Goal: Check status: Check status

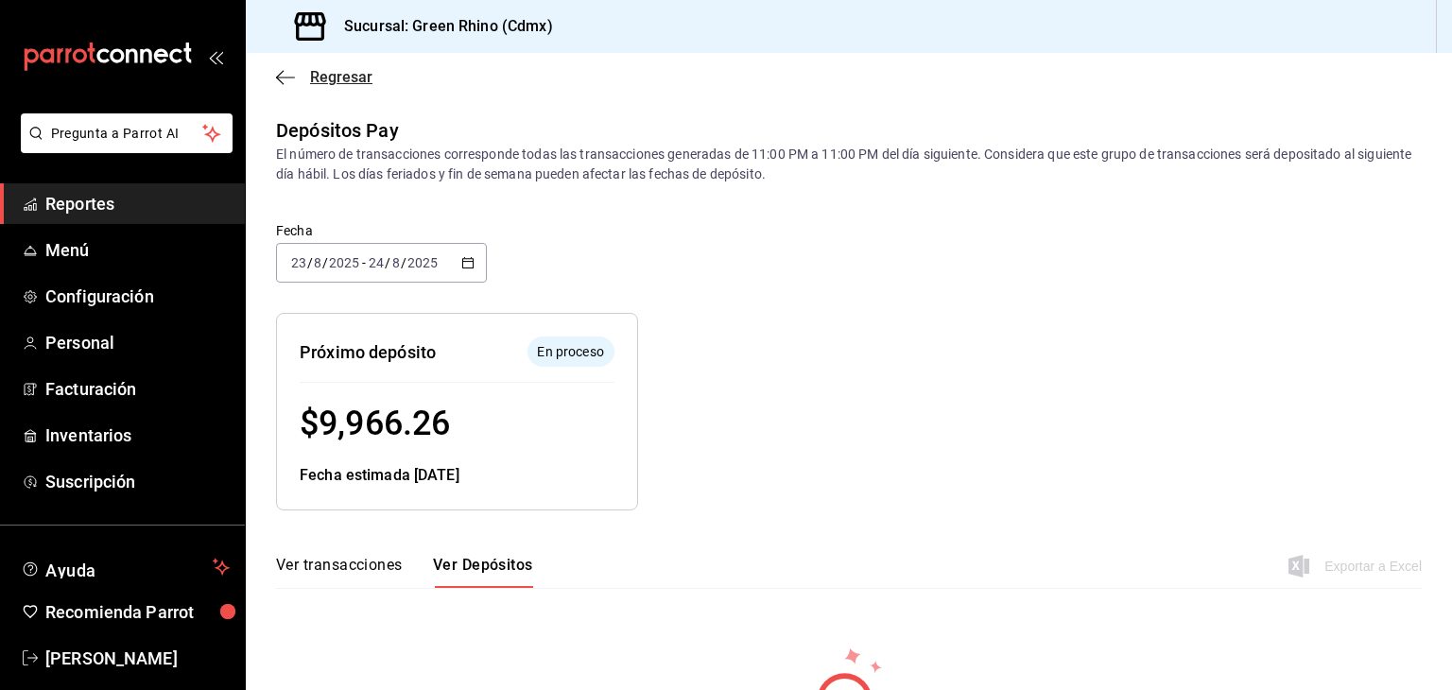
click at [321, 75] on span "Regresar" at bounding box center [341, 77] width 62 height 18
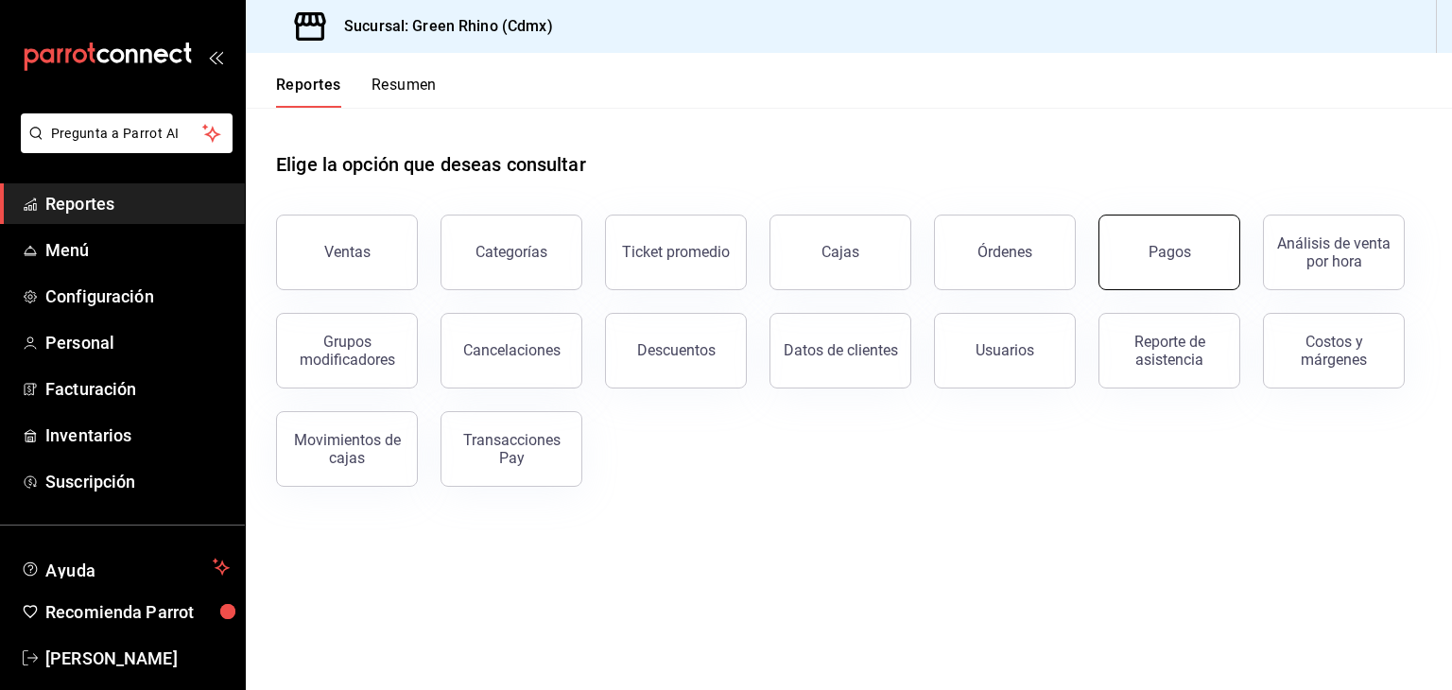
click at [1183, 263] on button "Pagos" at bounding box center [1169, 253] width 142 height 76
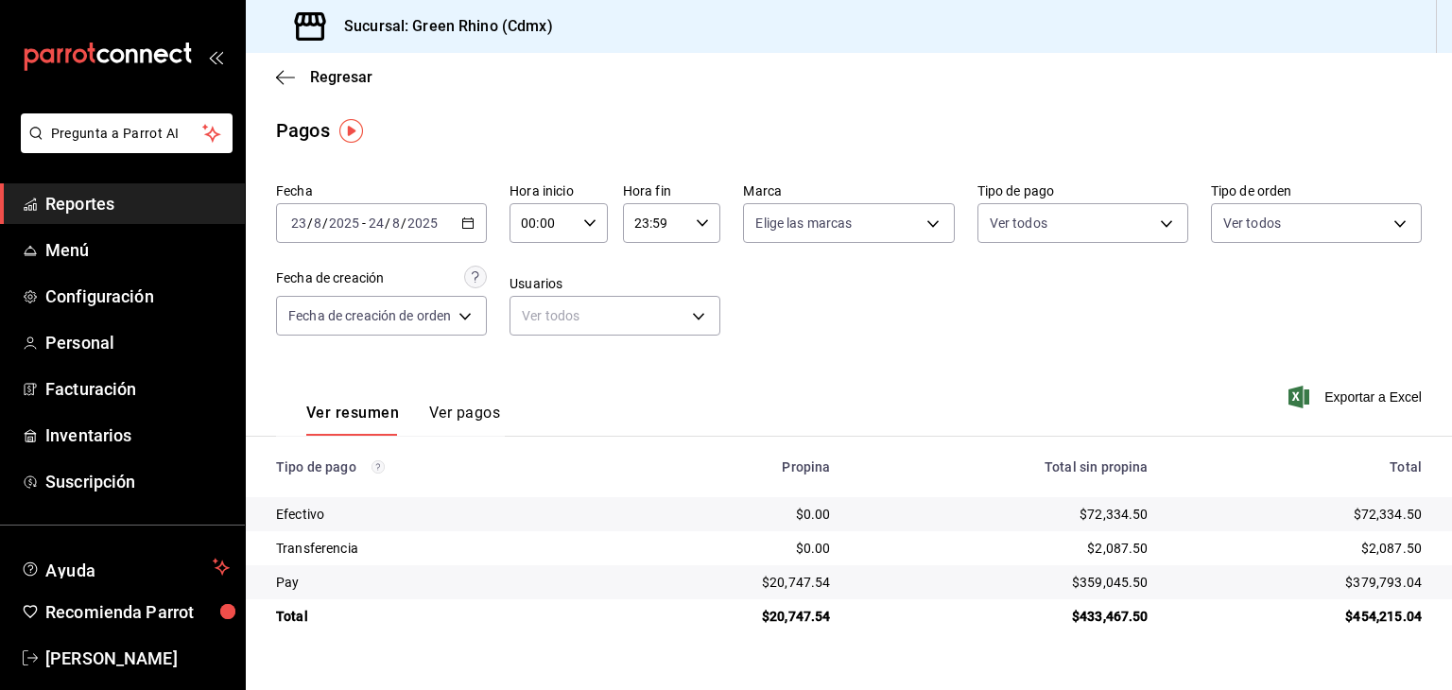
click at [395, 239] on div "[DATE] [DATE] - [DATE] [DATE]" at bounding box center [381, 223] width 211 height 40
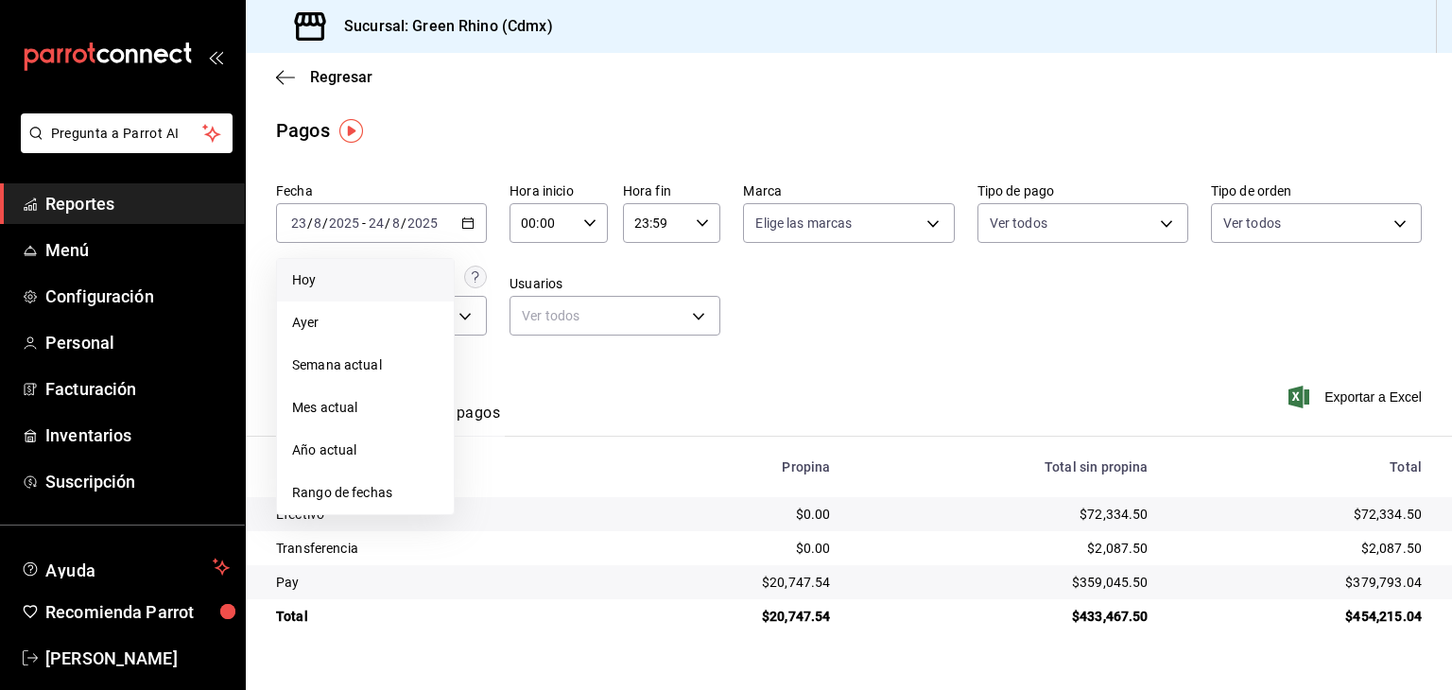
click at [376, 282] on span "Hoy" at bounding box center [365, 280] width 146 height 20
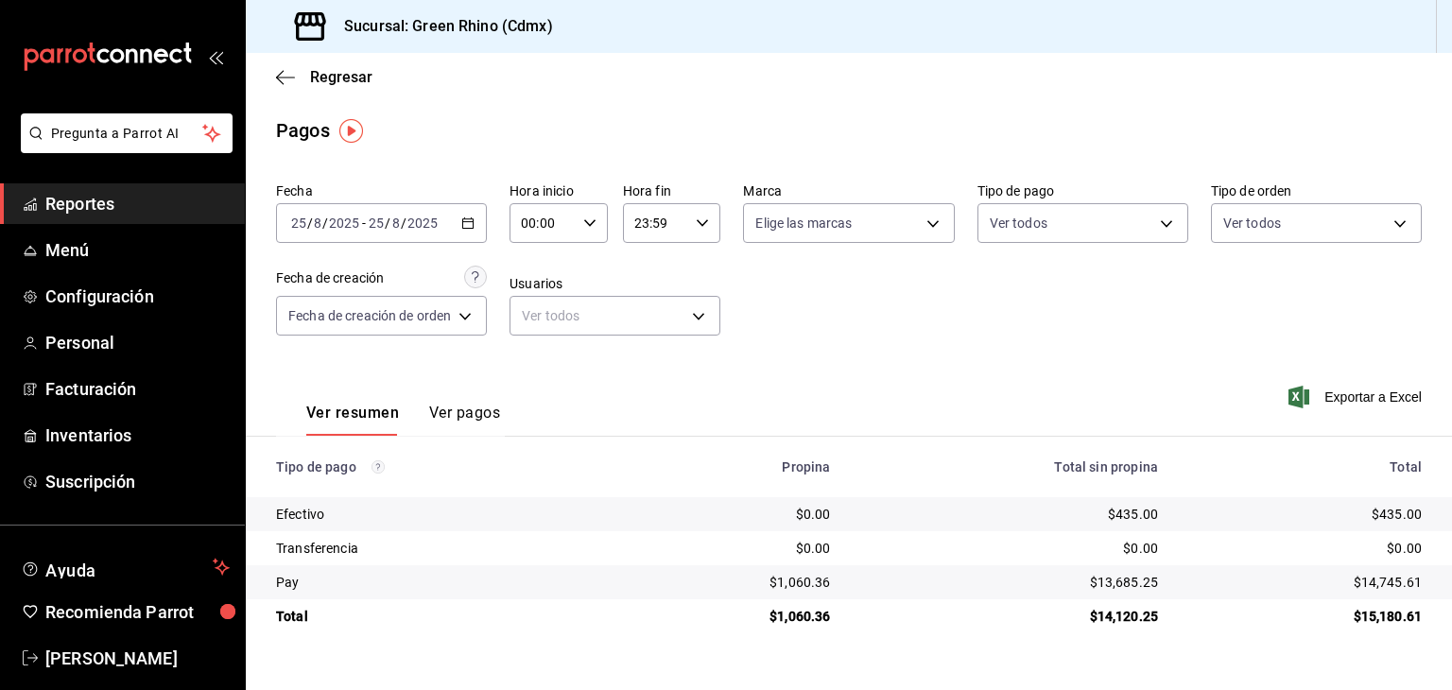
click at [302, 89] on div "Regresar" at bounding box center [849, 77] width 1206 height 48
click at [305, 79] on span "Regresar" at bounding box center [324, 77] width 96 height 18
